Goal: Information Seeking & Learning: Find specific page/section

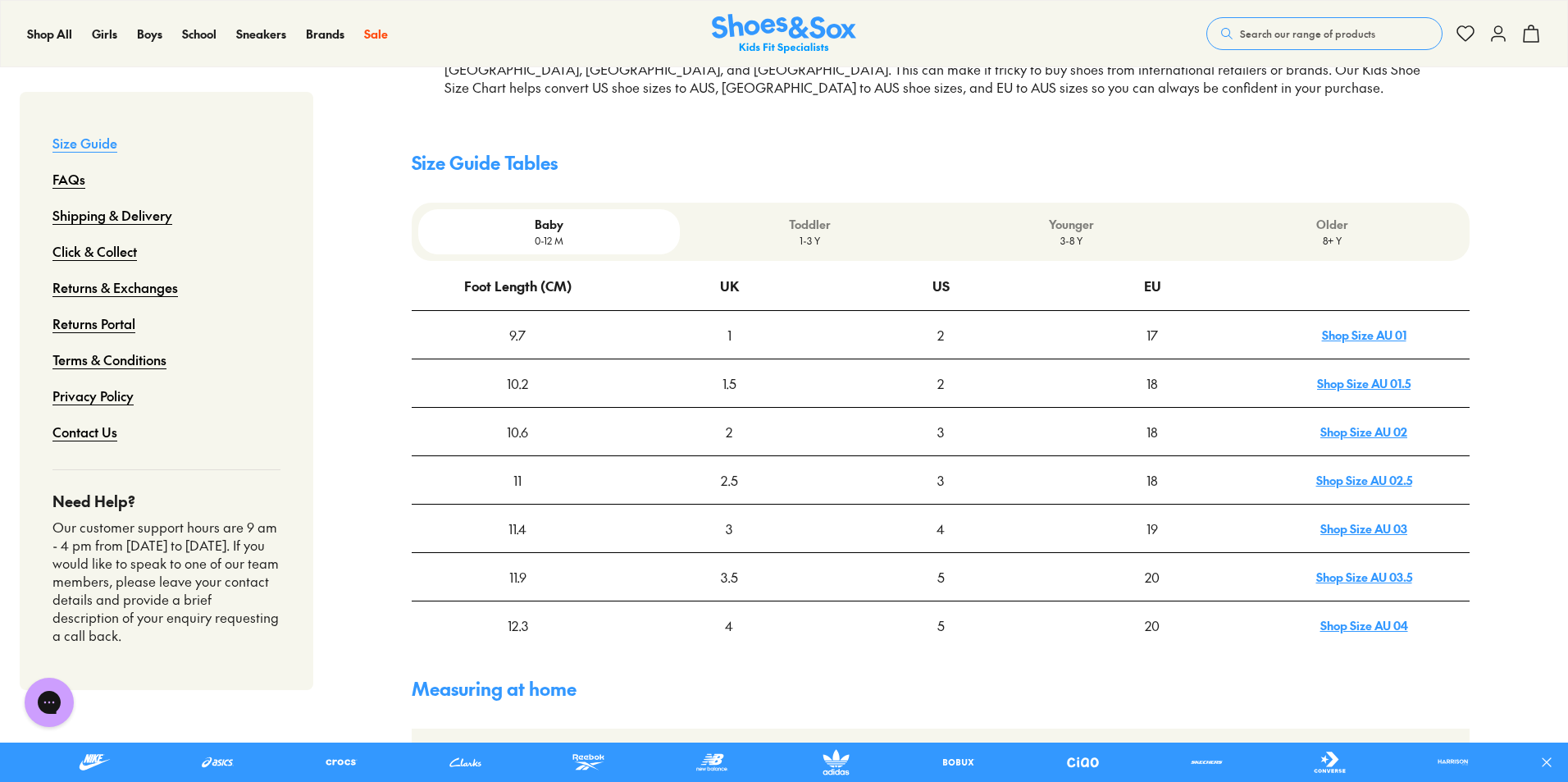
drag, startPoint x: 1572, startPoint y: 105, endPoint x: 1565, endPoint y: 192, distance: 87.3
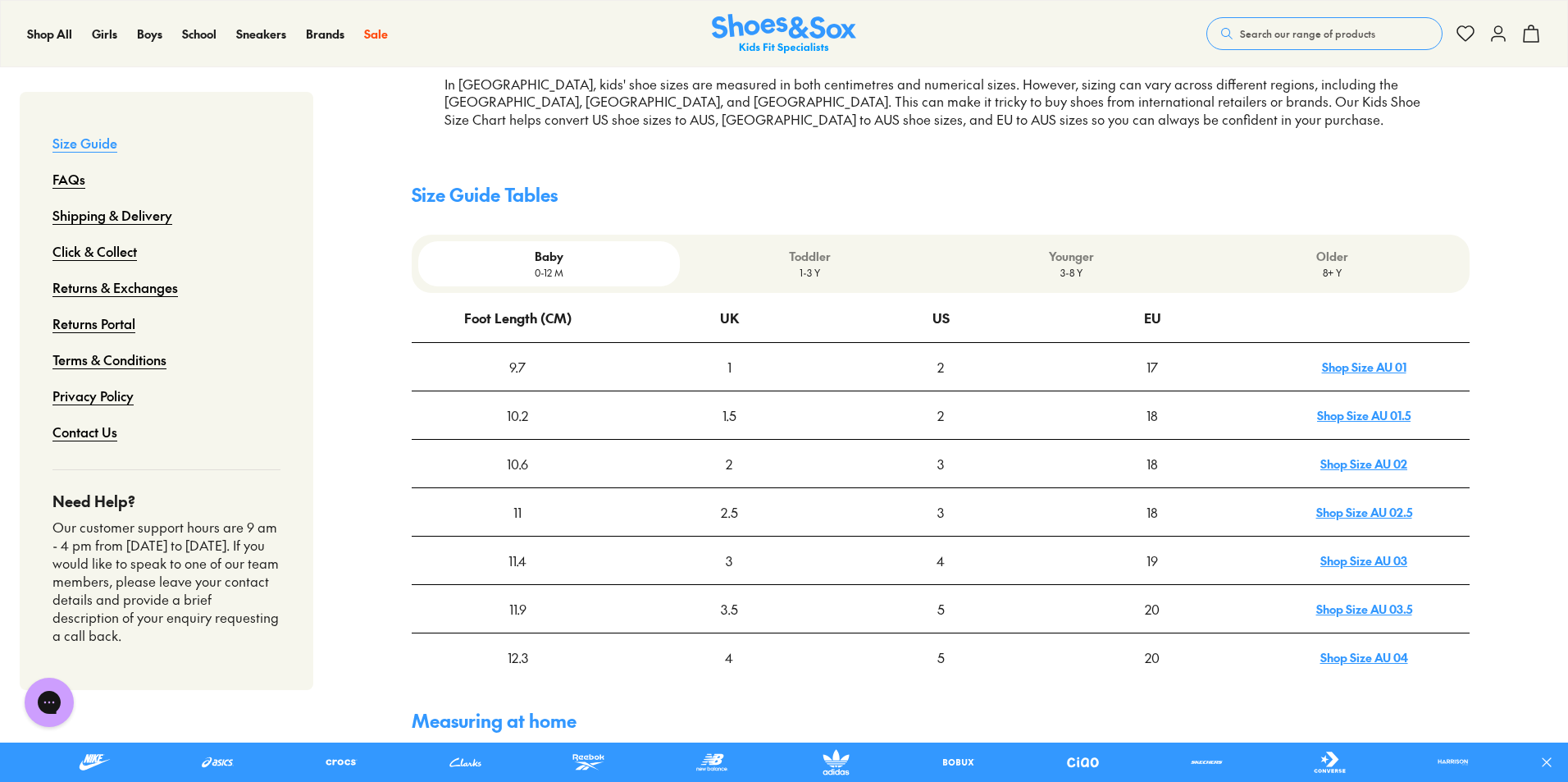
scroll to position [329, 0]
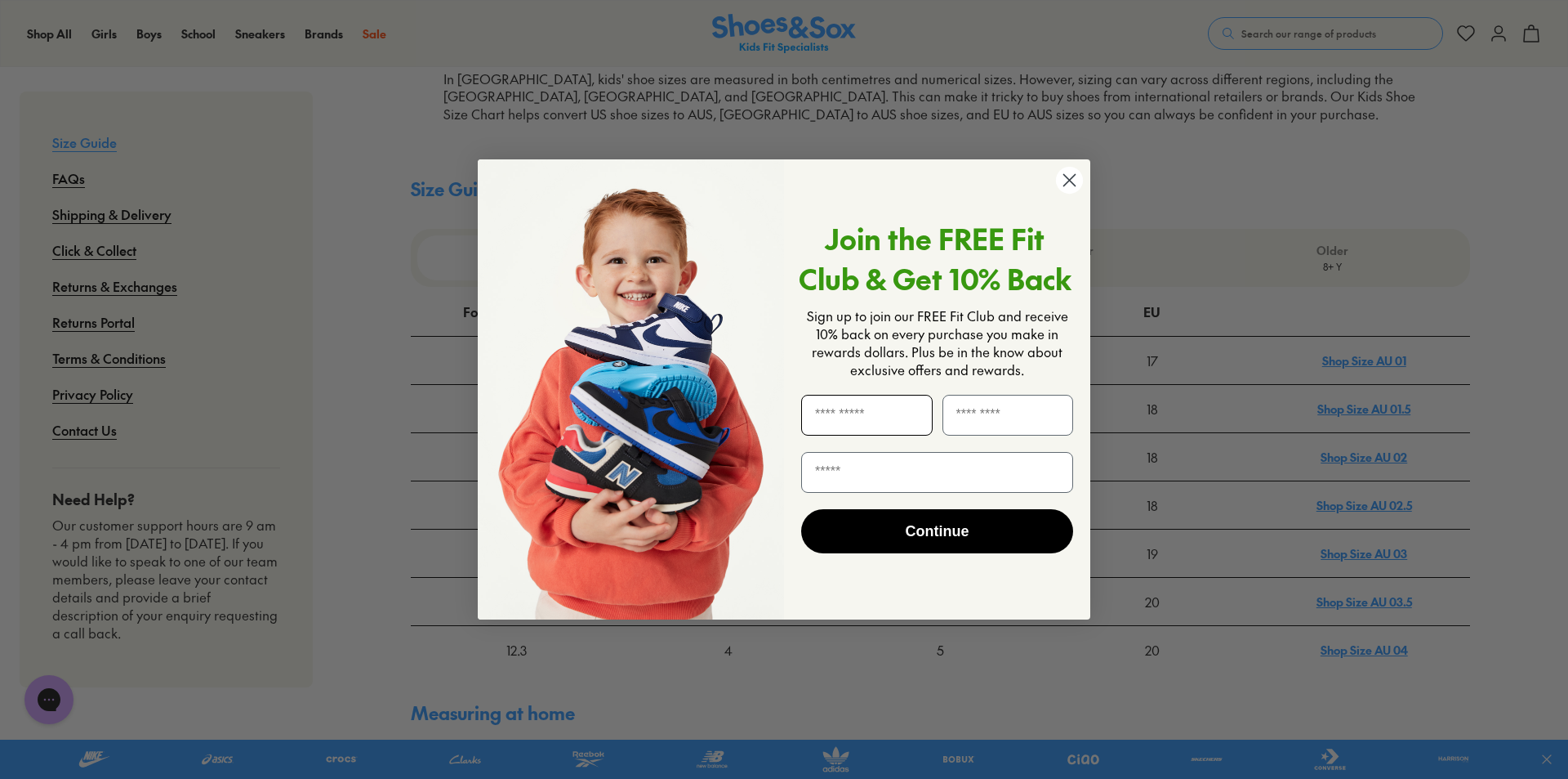
click at [869, 424] on input "First Name" at bounding box center [866, 415] width 131 height 41
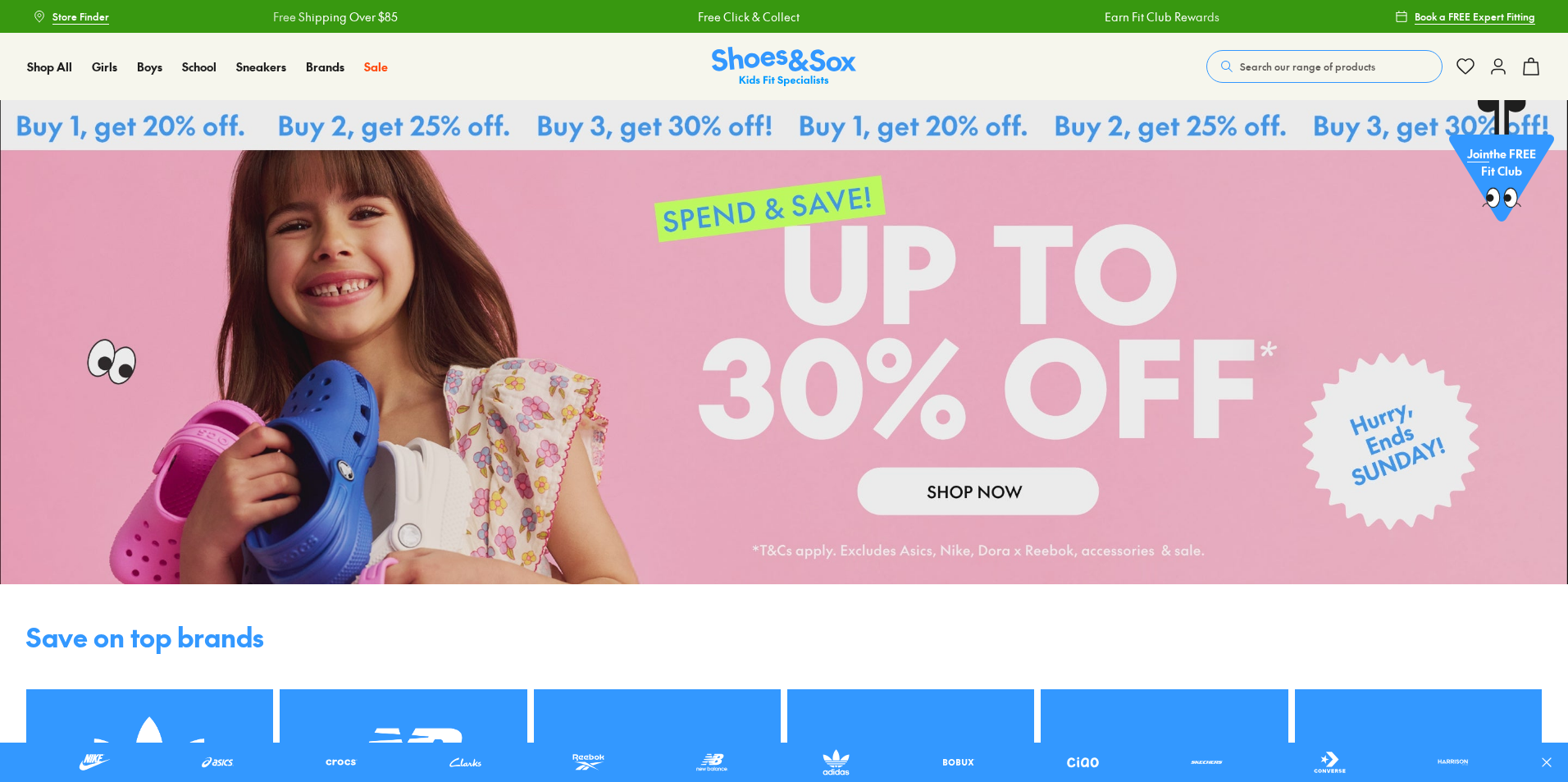
click at [1292, 72] on span "Search our range of products" at bounding box center [1307, 66] width 135 height 15
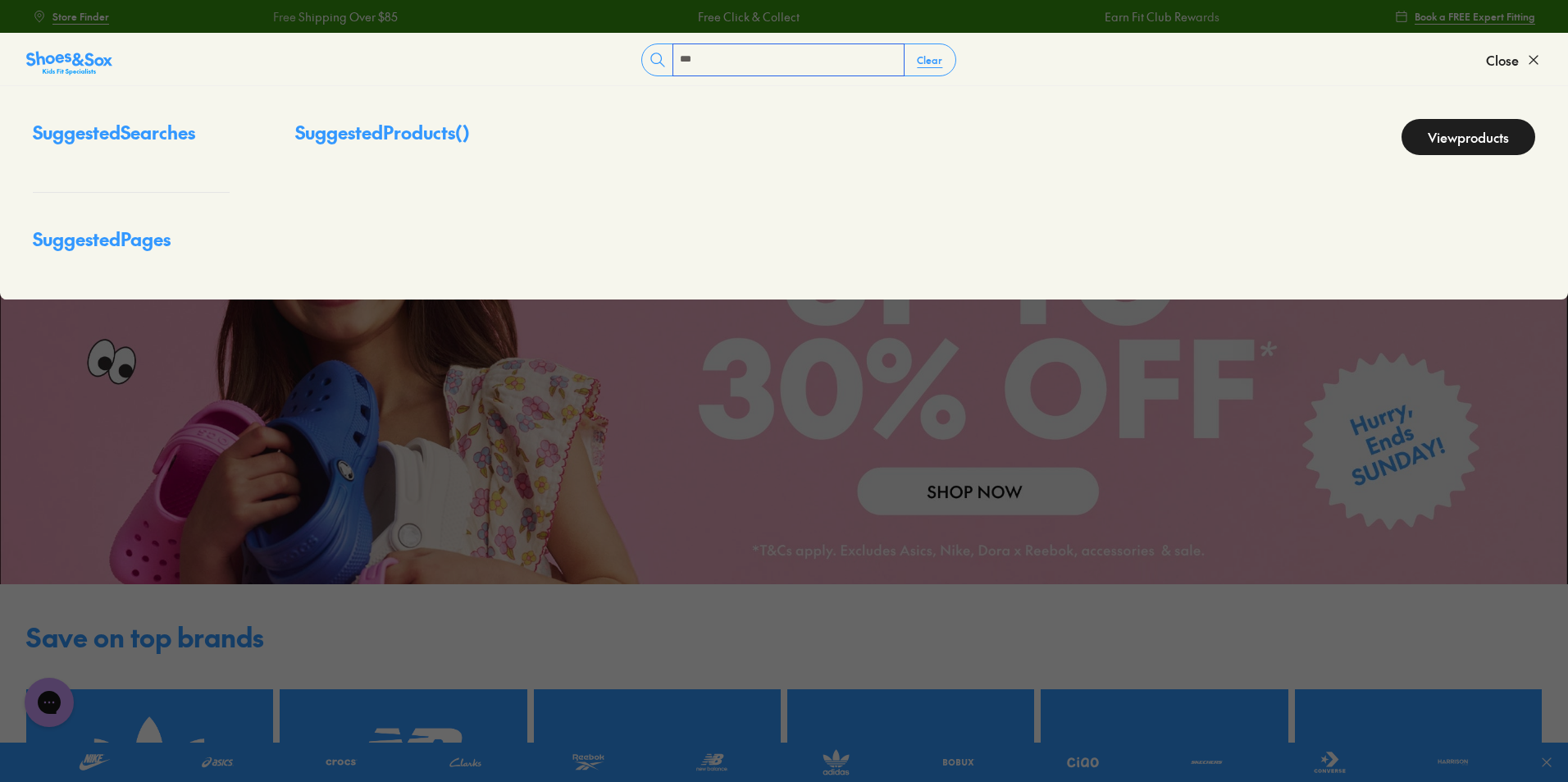
type input "***"
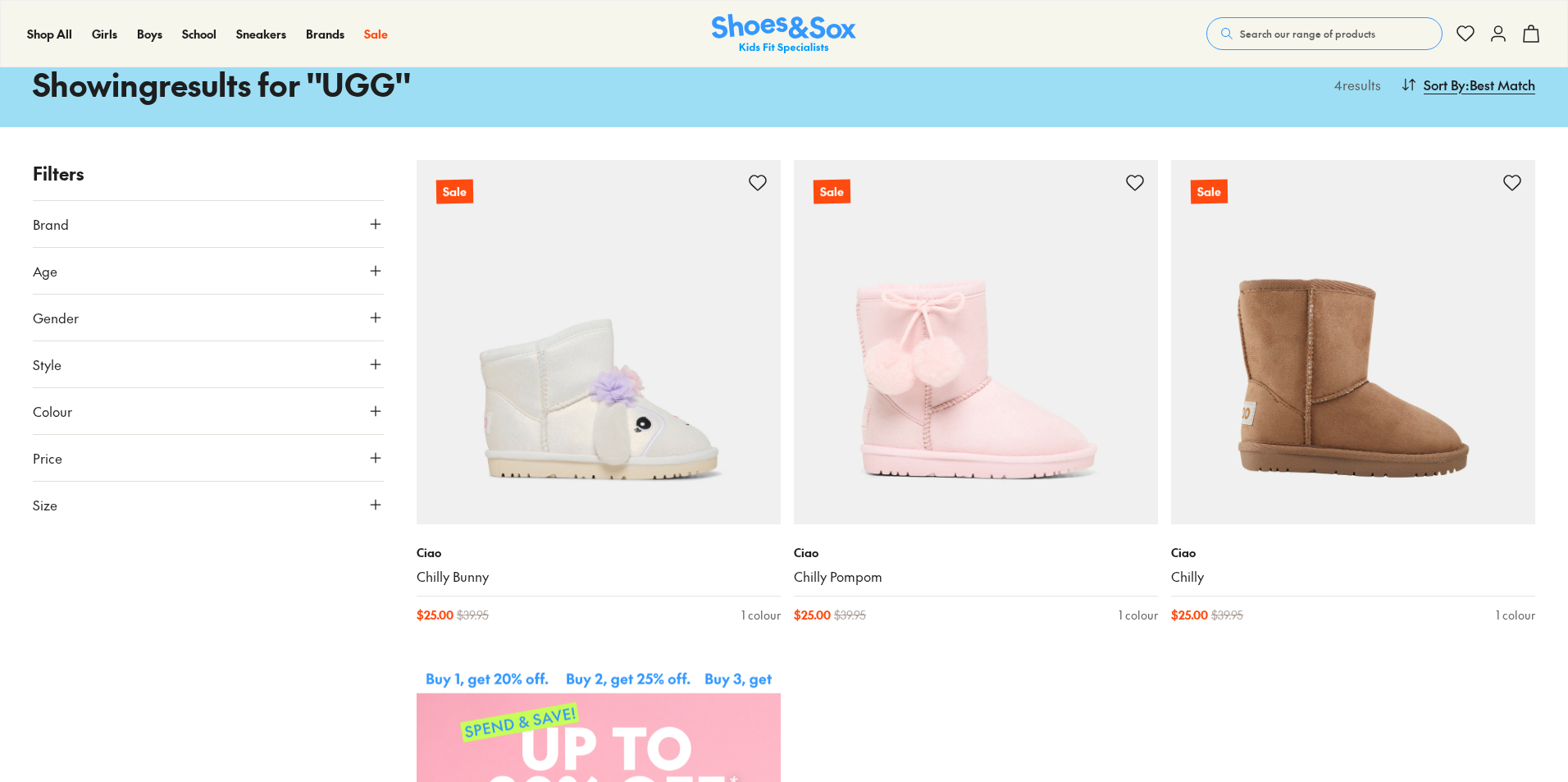
scroll to position [221, 0]
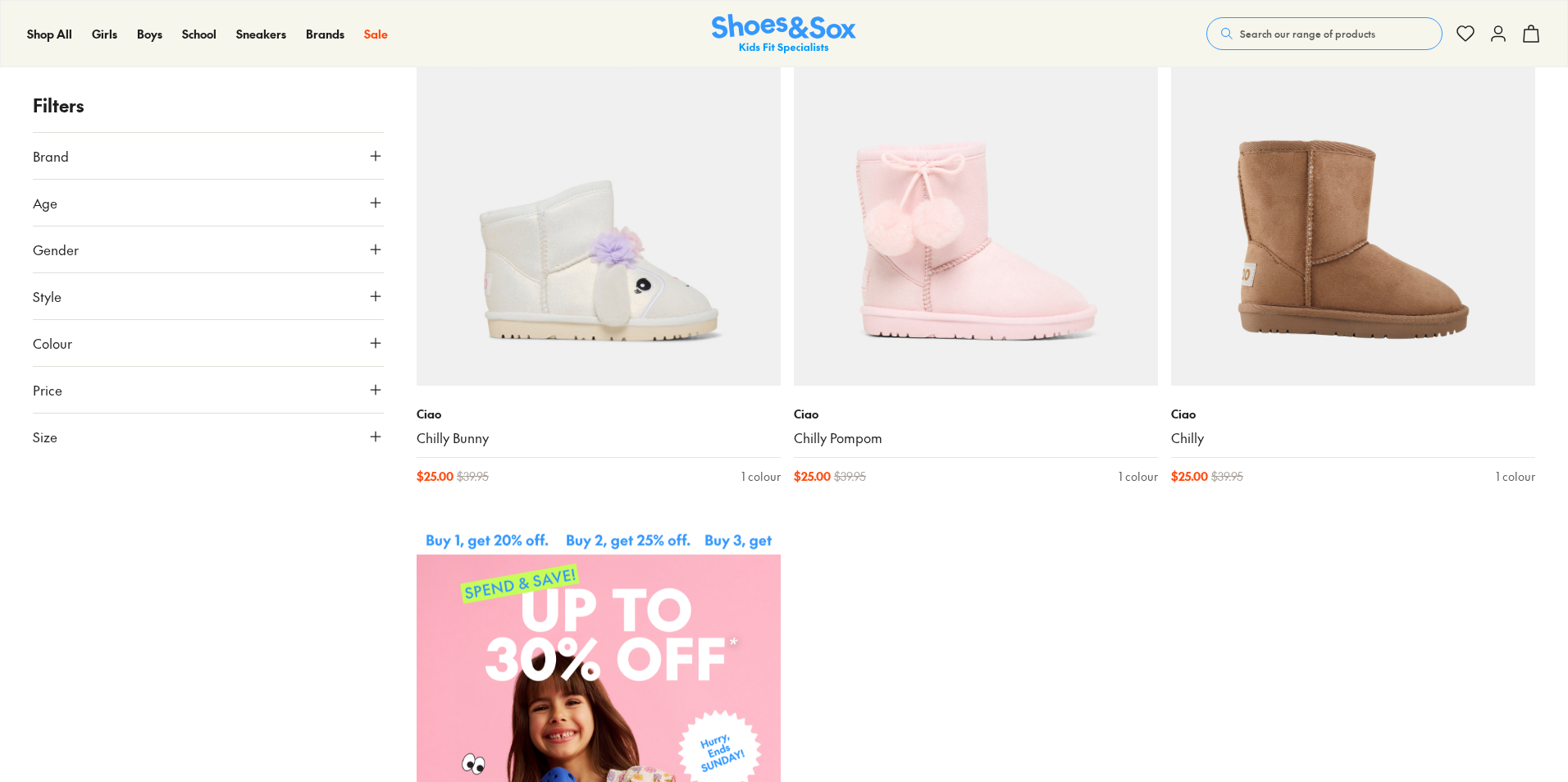
drag, startPoint x: 1569, startPoint y: 275, endPoint x: 1571, endPoint y: 727, distance: 452.0
click at [1567, 727] on html "Skip to Main Content Store Finder Free Shipping Over $85 Free Click & Collect E…" at bounding box center [784, 744] width 1568 height 1932
